Goal: Task Accomplishment & Management: Use online tool/utility

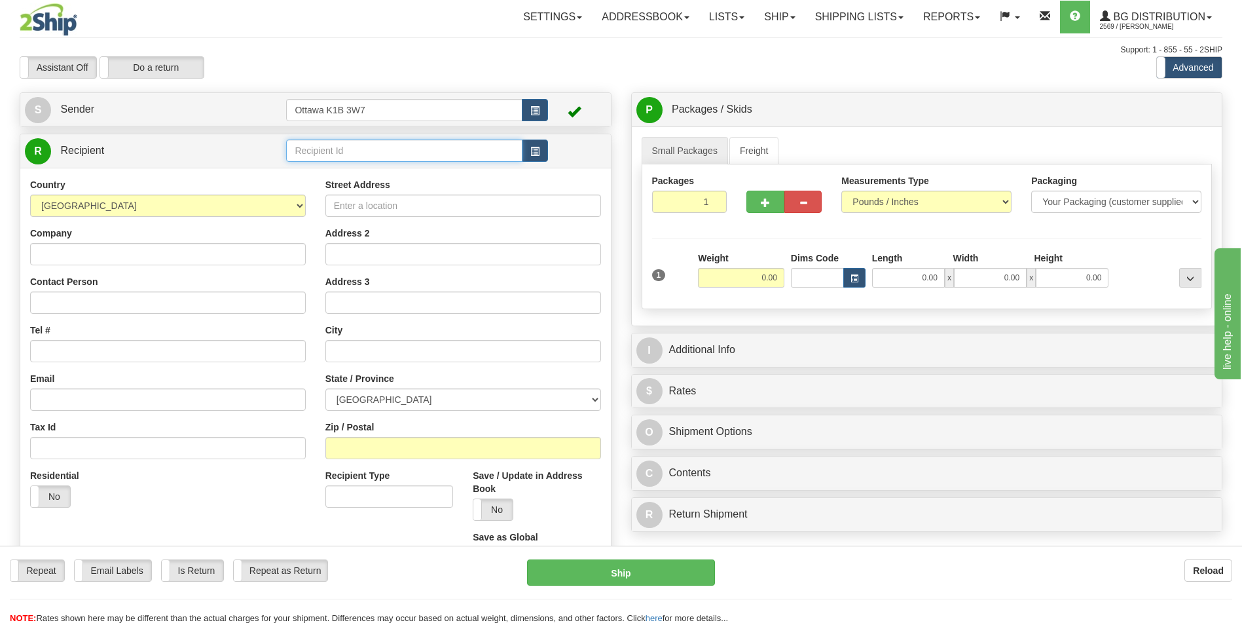
click at [435, 151] on input "text" at bounding box center [404, 150] width 236 height 22
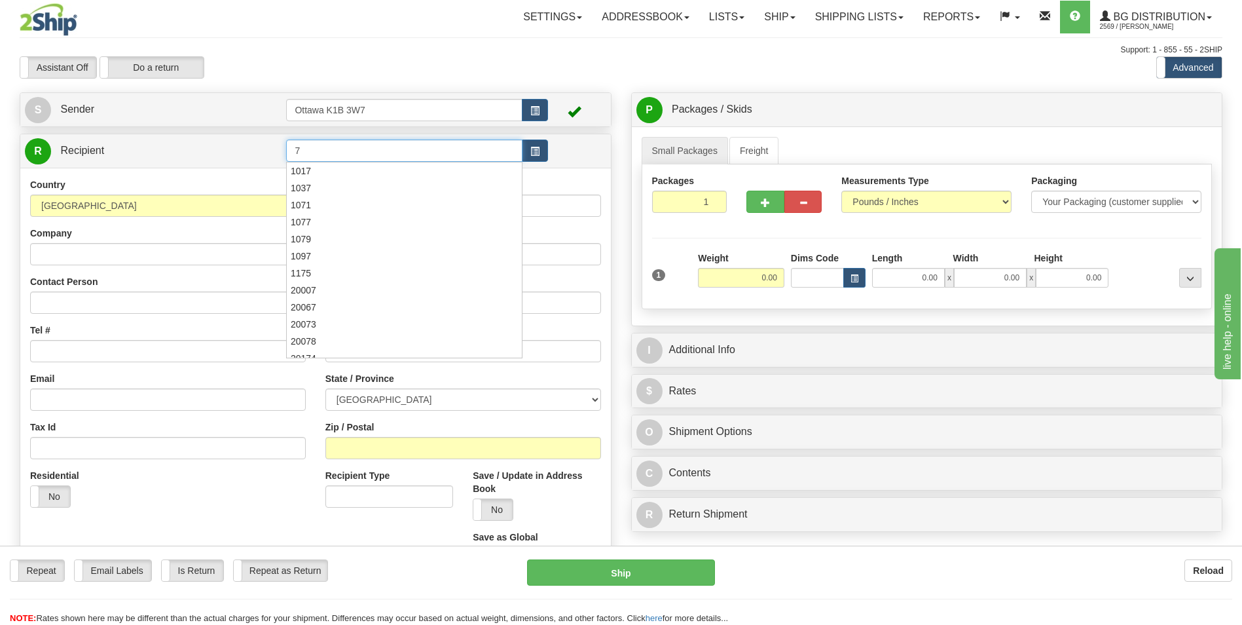
type input "7"
click button "Delete" at bounding box center [0, 0] width 0 height 0
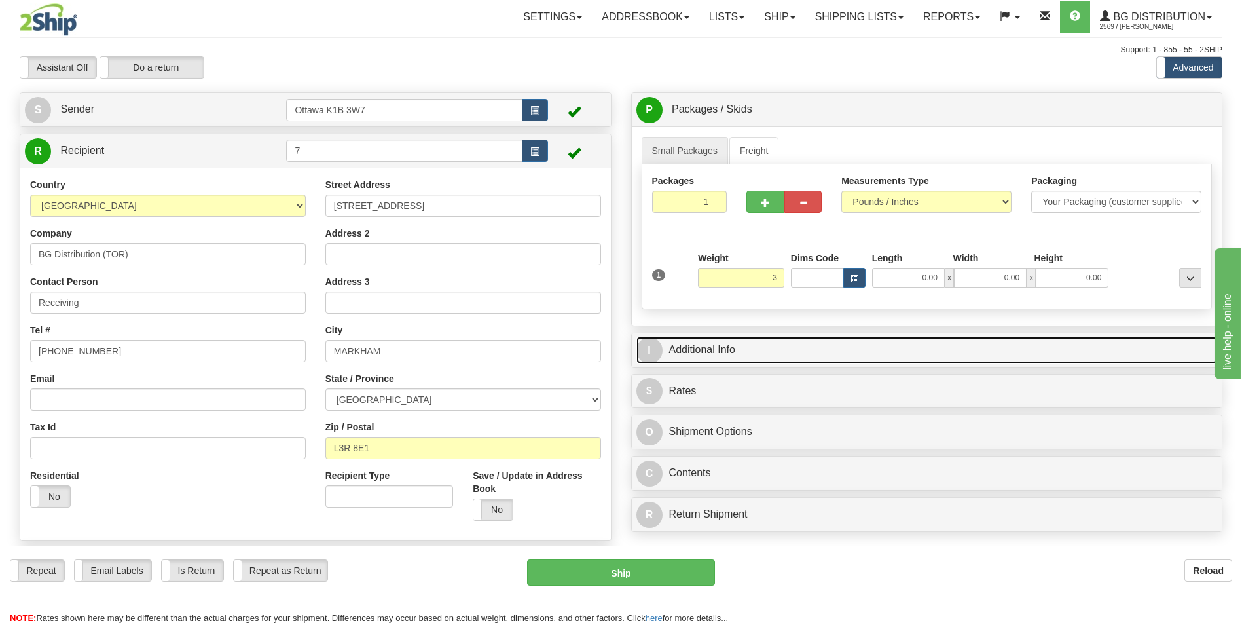
type input "3.00"
click at [810, 344] on link "I Additional Info" at bounding box center [926, 349] width 581 height 27
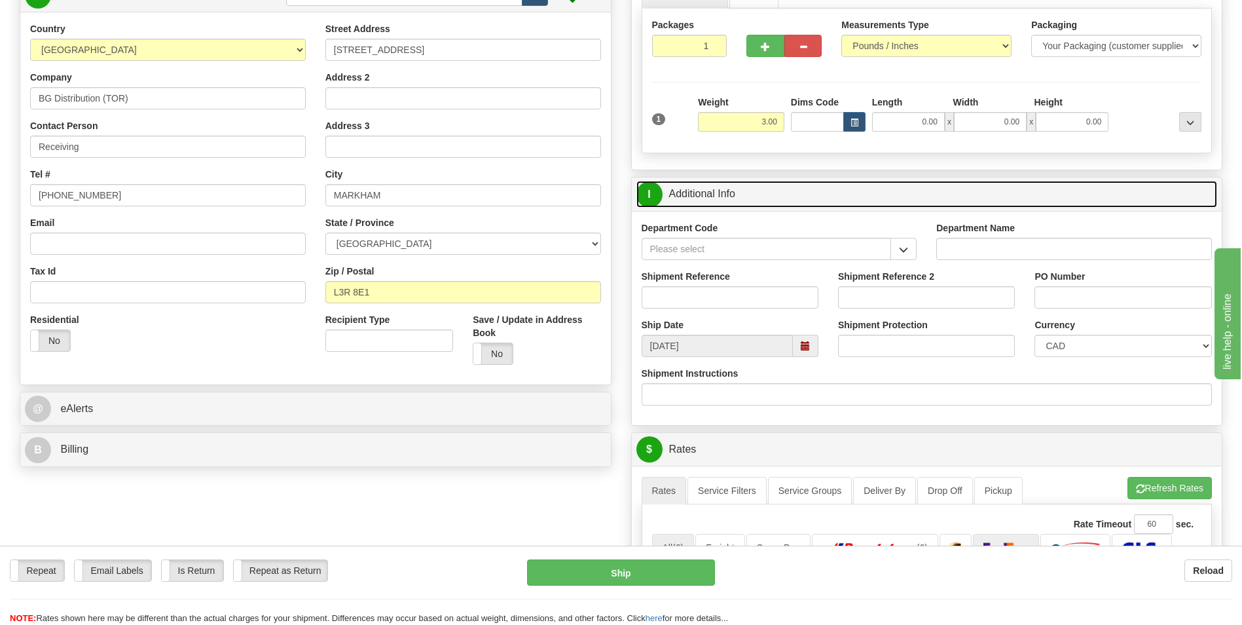
scroll to position [131, 0]
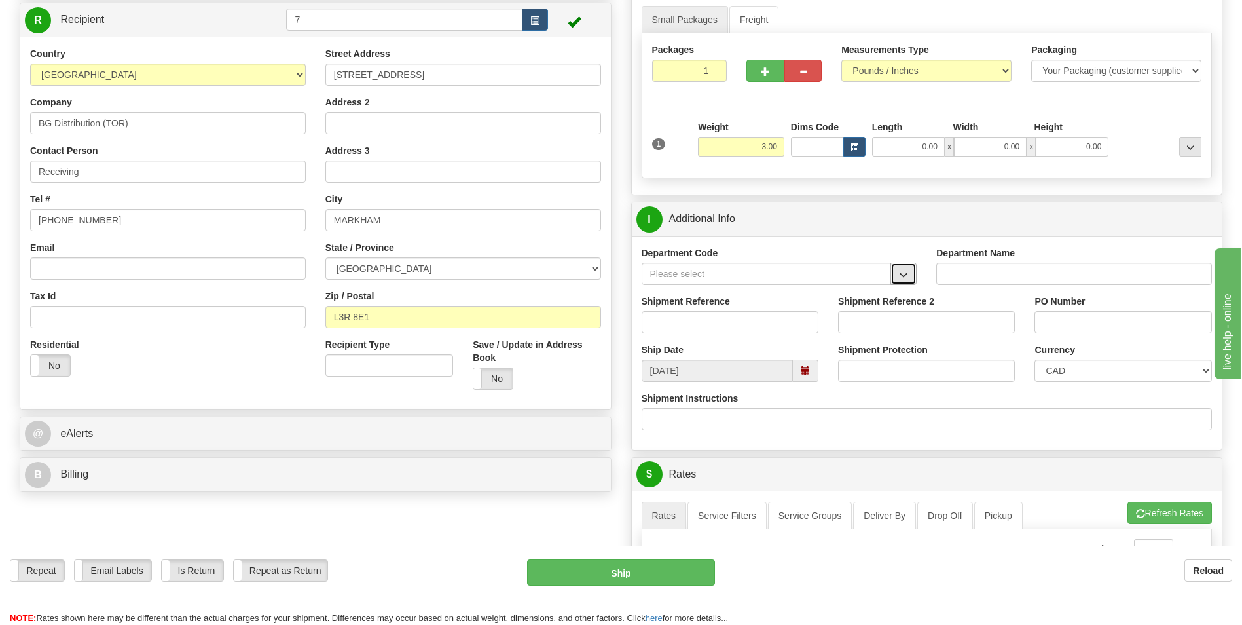
click at [907, 276] on span "button" at bounding box center [903, 274] width 9 height 9
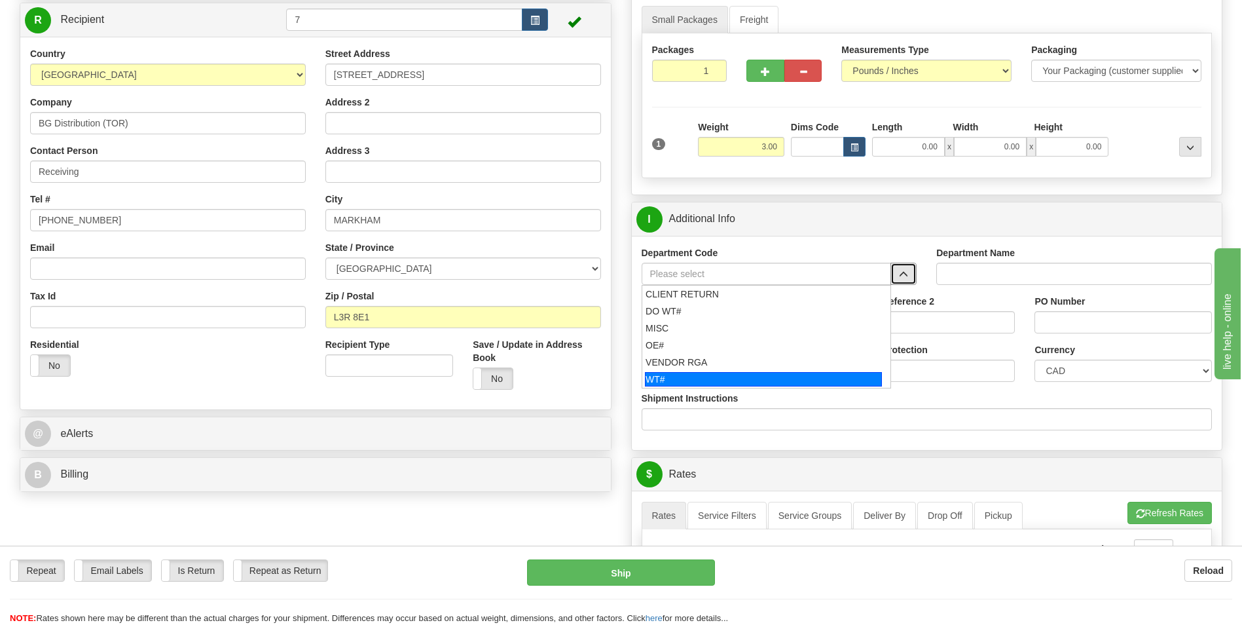
drag, startPoint x: 767, startPoint y: 380, endPoint x: 759, endPoint y: 367, distance: 15.8
click at [768, 381] on div "WT#" at bounding box center [763, 379] width 237 height 14
type input "WT#"
type input "WAREHOUSE TRANSFERS"
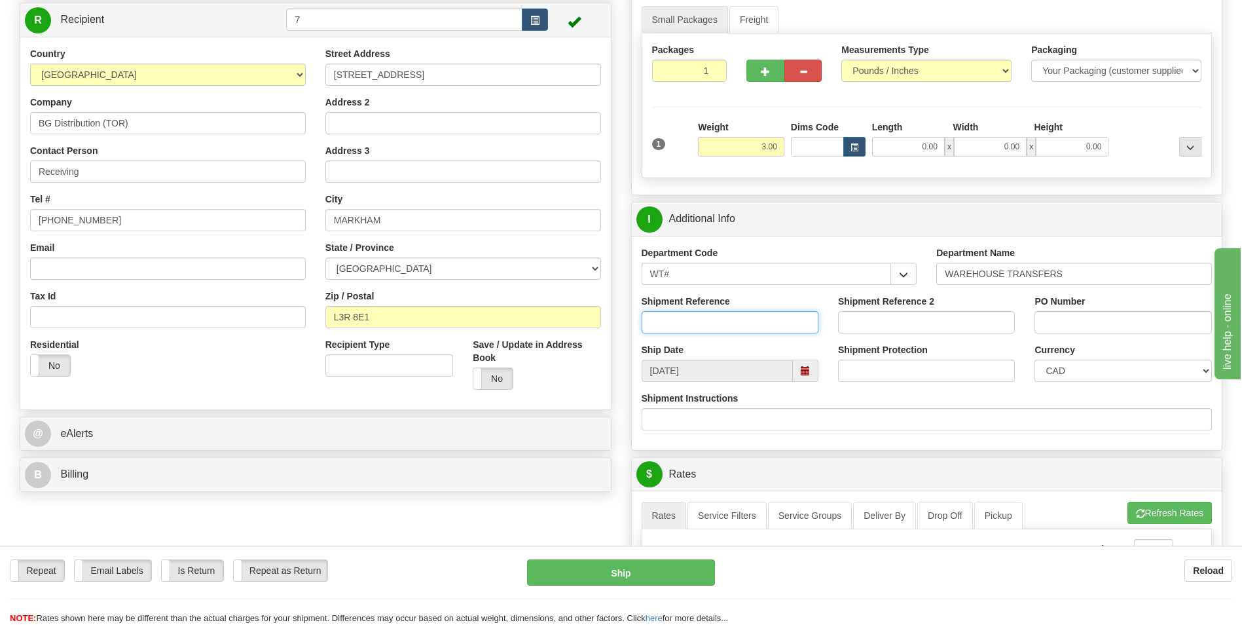
click at [678, 323] on input "Shipment Reference" at bounding box center [730, 322] width 177 height 22
type input "162976-07"
click at [1120, 323] on input "PO Number" at bounding box center [1122, 322] width 177 height 22
type input "i"
type input "INDICATORS"
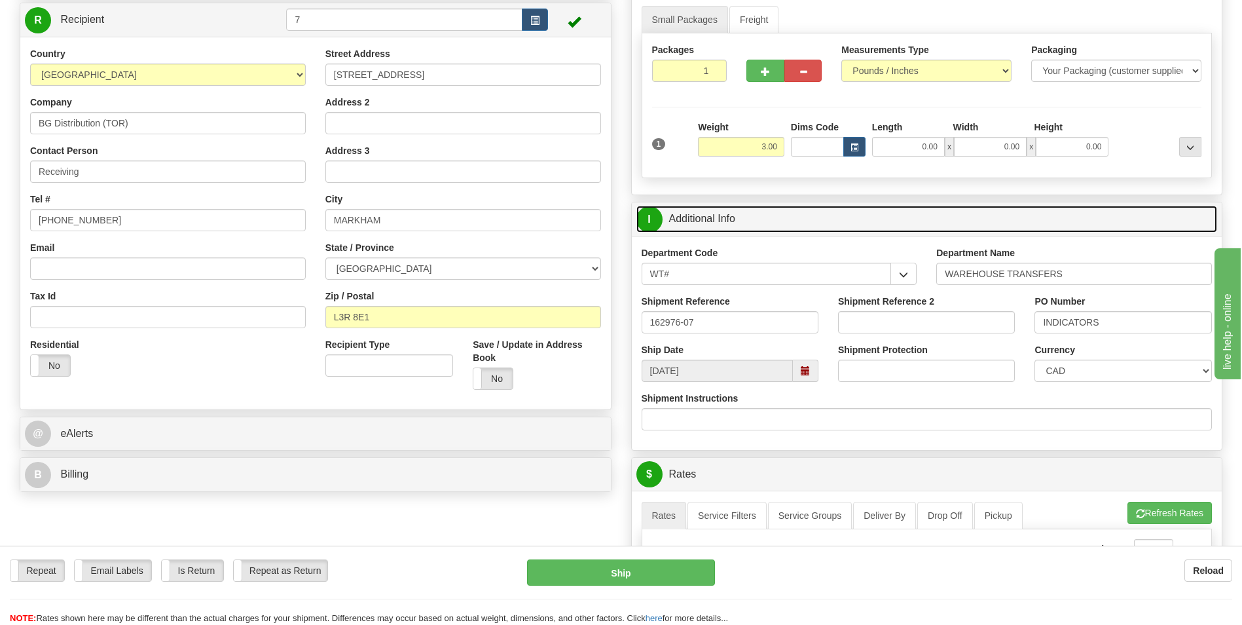
click at [1074, 211] on link "I Additional Info" at bounding box center [926, 219] width 581 height 27
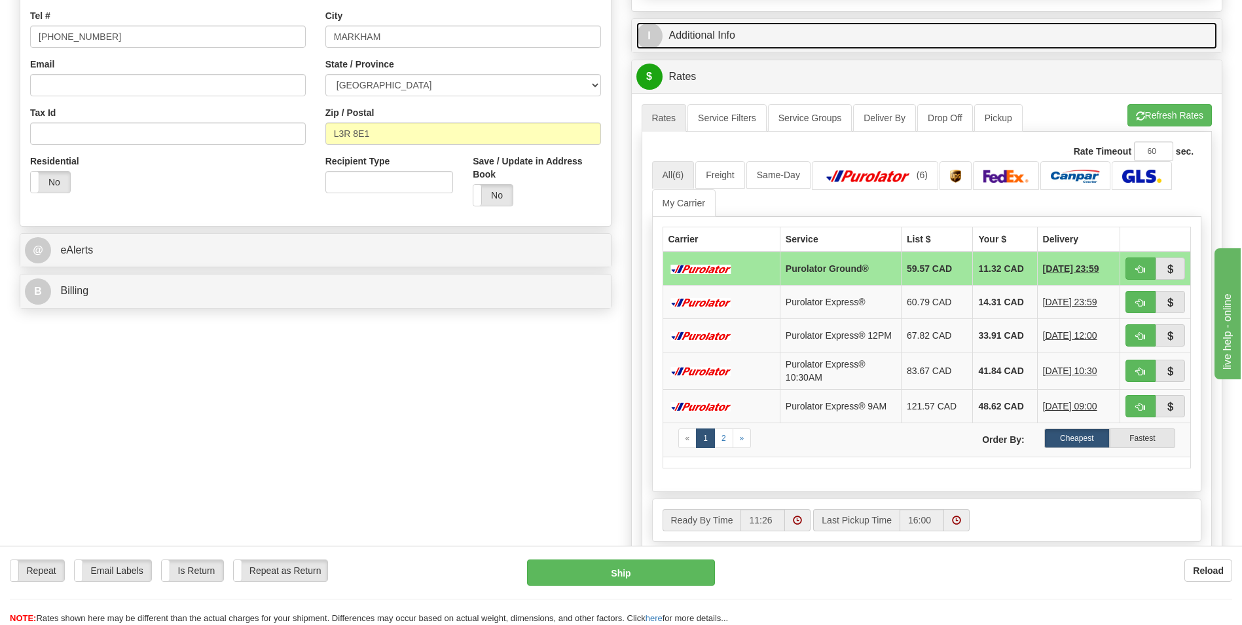
scroll to position [327, 0]
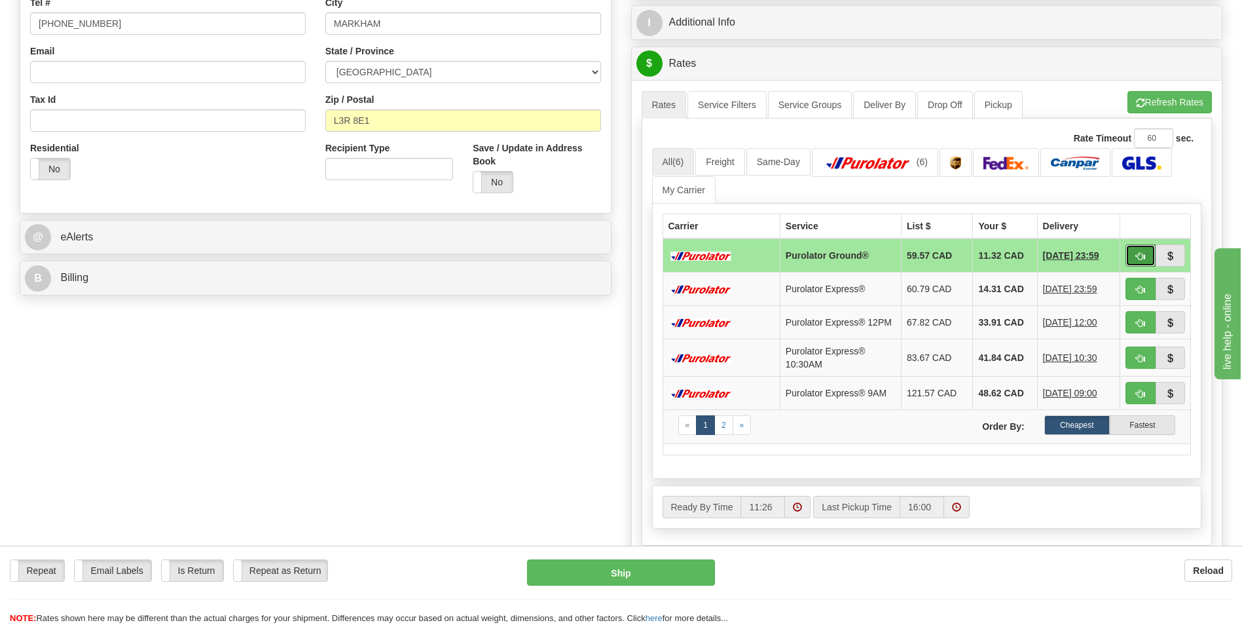
click at [1138, 258] on span "button" at bounding box center [1140, 256] width 9 height 9
type input "260"
click at [1136, 259] on span "button" at bounding box center [1140, 256] width 9 height 9
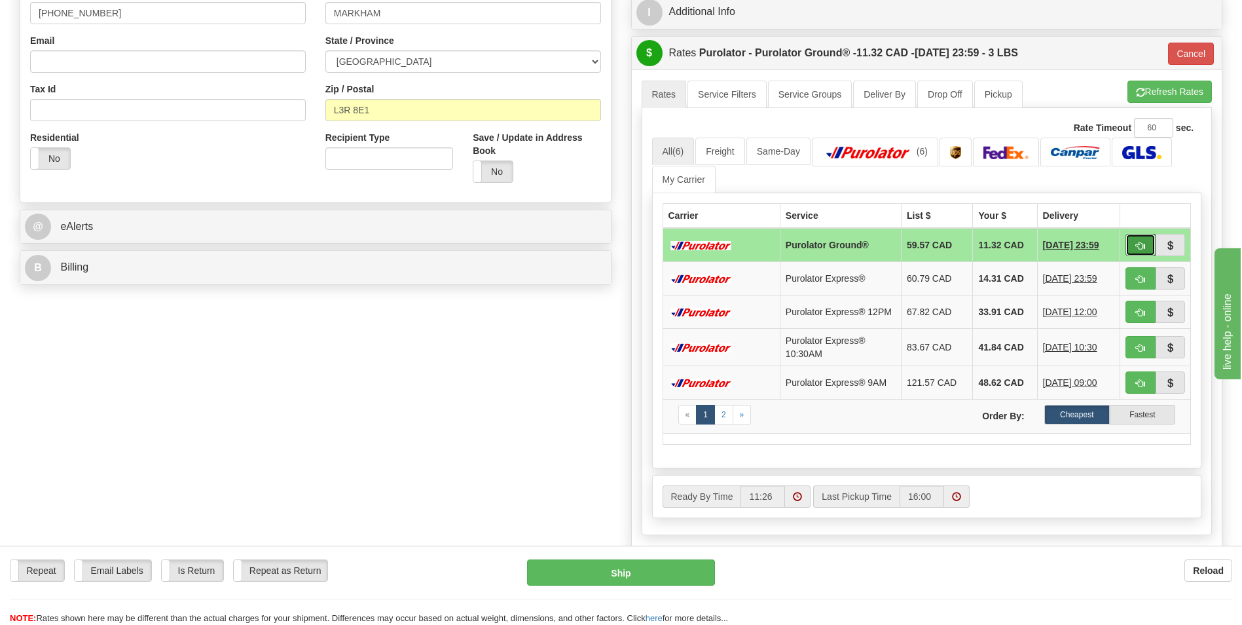
scroll to position [393, 0]
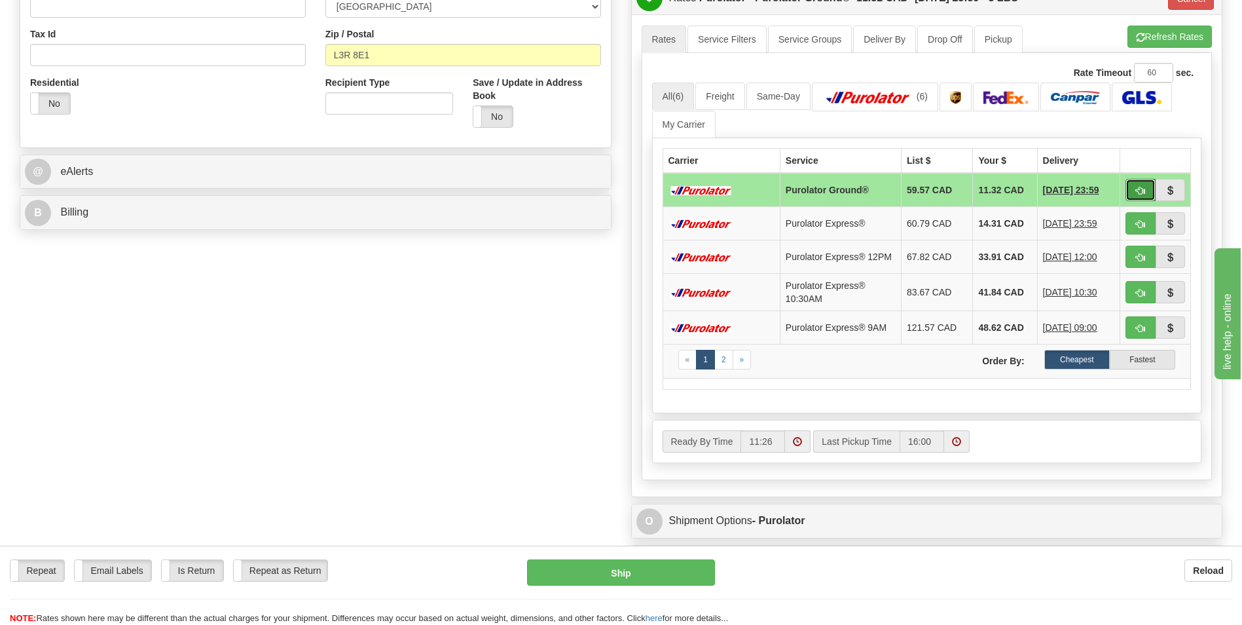
click at [1140, 195] on span "button" at bounding box center [1140, 191] width 9 height 9
click at [1140, 194] on span "button" at bounding box center [1140, 191] width 9 height 9
click at [1098, 460] on div "Ready By Time 11:26 Last Pickup Time 16:00" at bounding box center [927, 441] width 549 height 42
click at [1133, 189] on button "button" at bounding box center [1140, 190] width 30 height 22
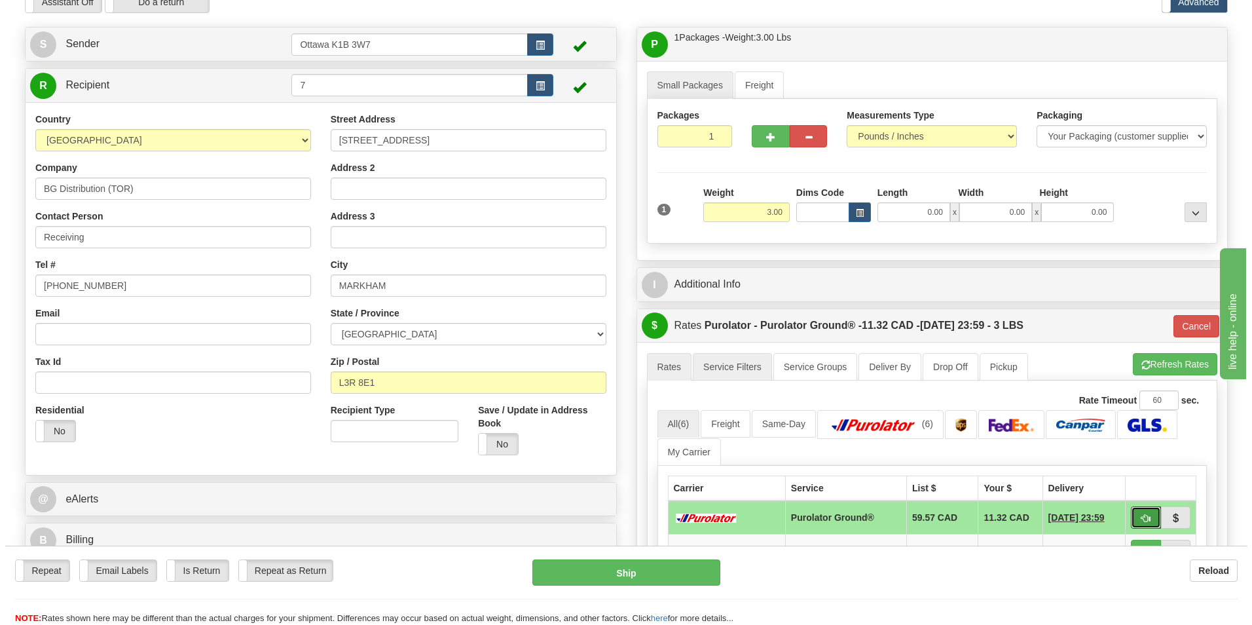
scroll to position [0, 0]
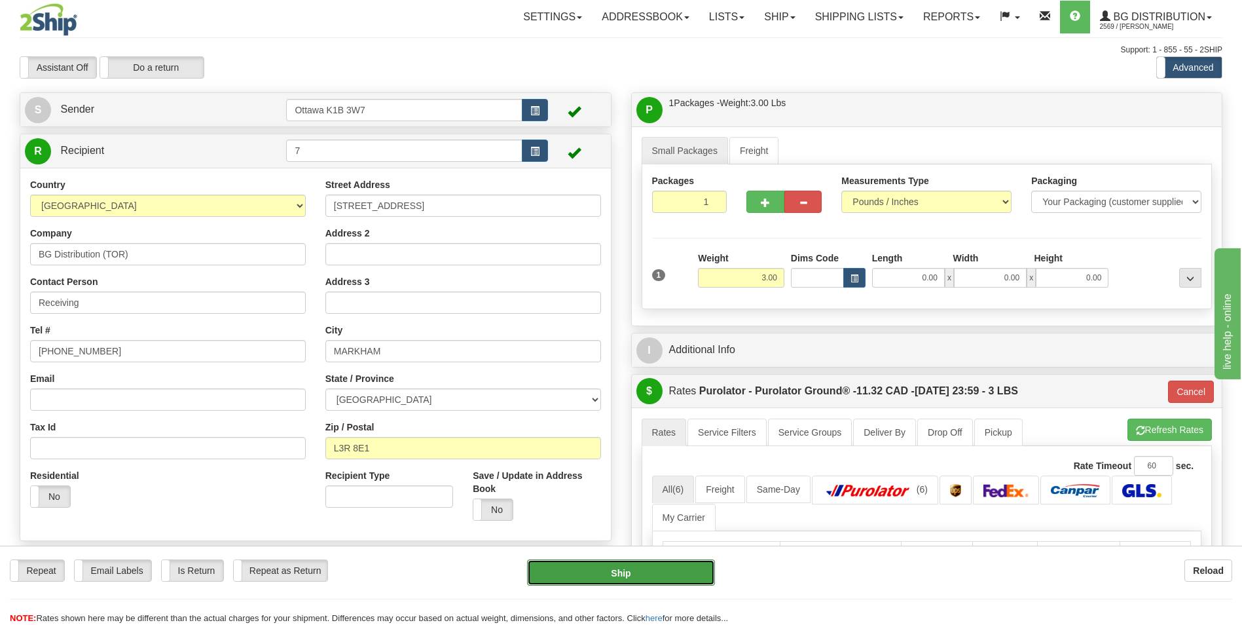
click at [622, 576] on button "Ship" at bounding box center [620, 572] width 187 height 26
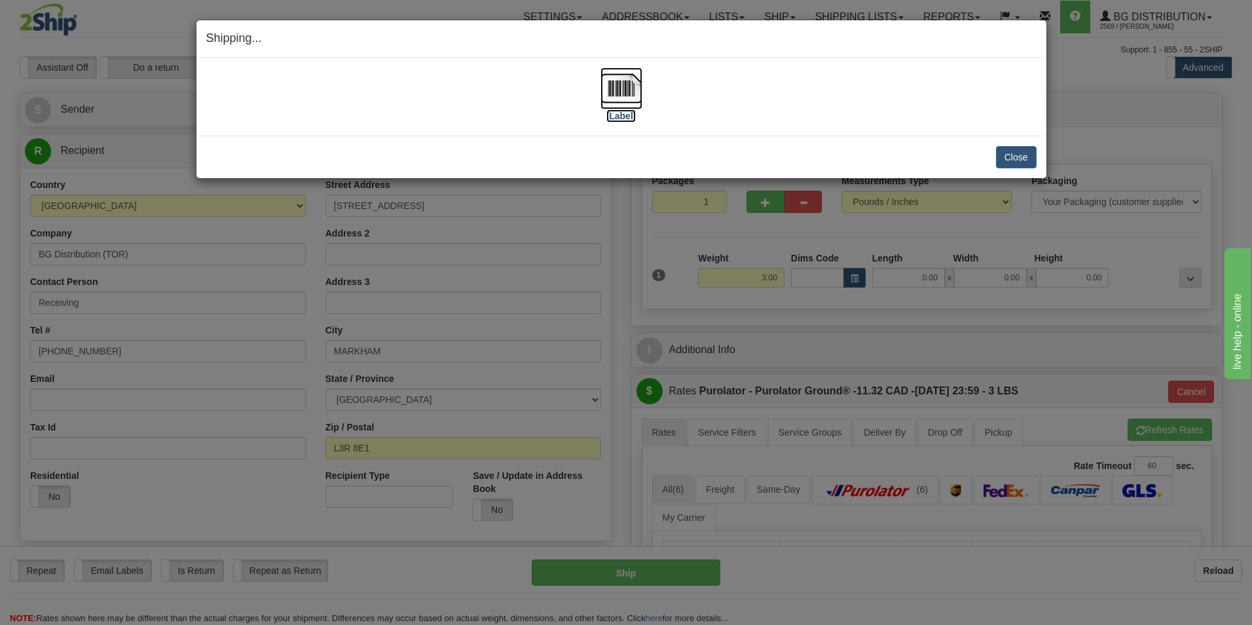
click at [625, 119] on label "[Label]" at bounding box center [621, 115] width 30 height 13
